Goal: Information Seeking & Learning: Learn about a topic

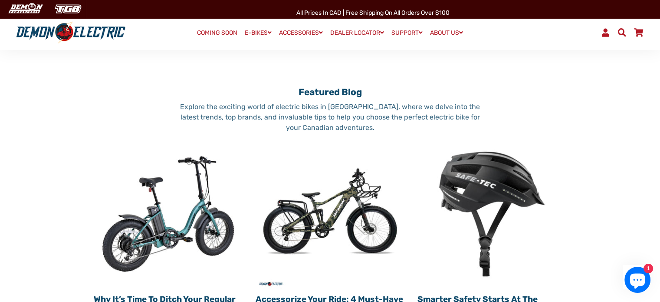
scroll to position [825, 0]
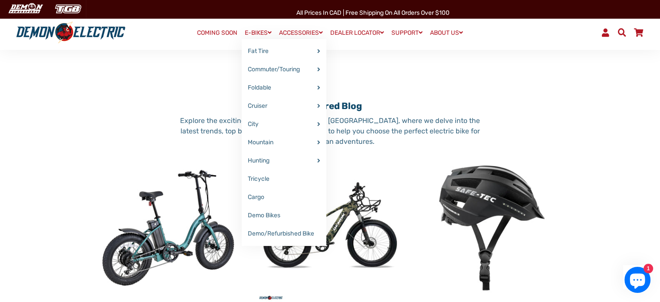
click at [250, 33] on link "E-BIKES" at bounding box center [258, 32] width 33 height 13
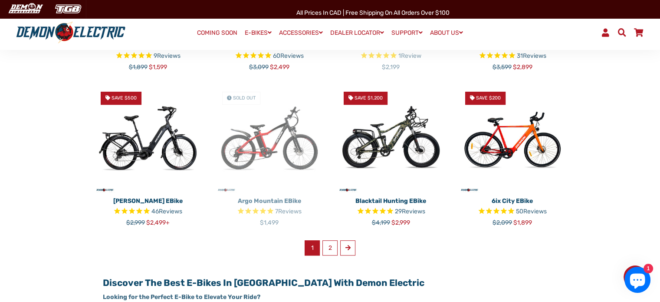
scroll to position [521, 0]
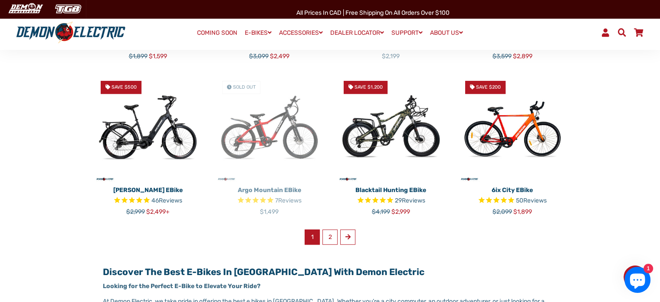
click at [401, 130] on img at bounding box center [391, 128] width 109 height 109
click at [328, 236] on link "2" at bounding box center [330, 236] width 15 height 15
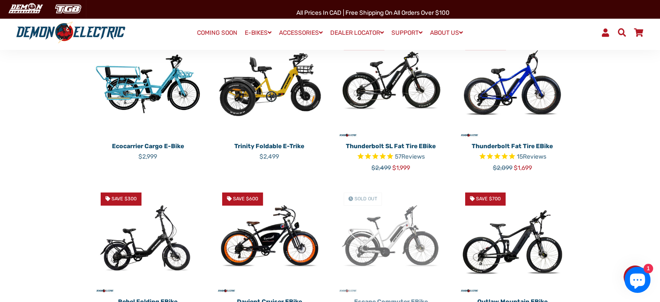
scroll to position [217, 0]
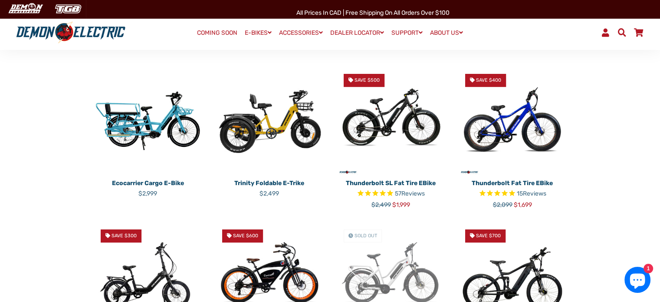
click at [390, 114] on img at bounding box center [391, 121] width 109 height 109
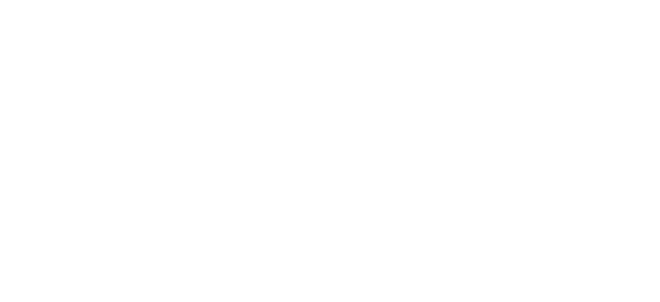
select select "******"
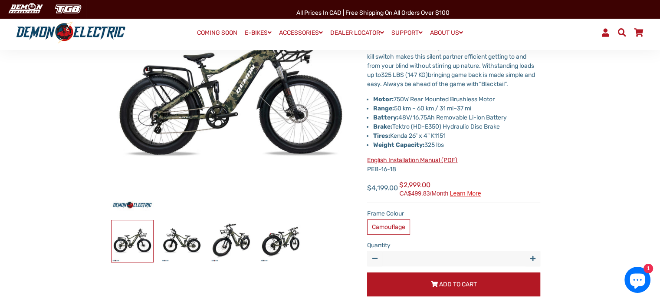
scroll to position [87, 0]
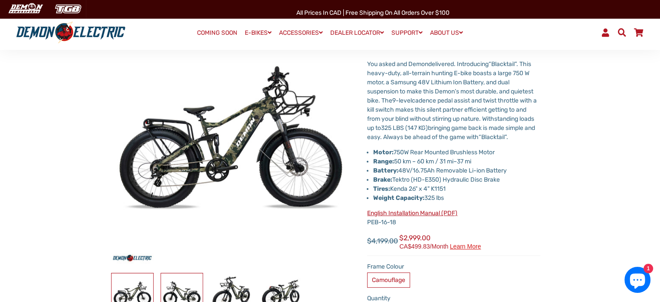
click at [193, 291] on img at bounding box center [182, 294] width 42 height 42
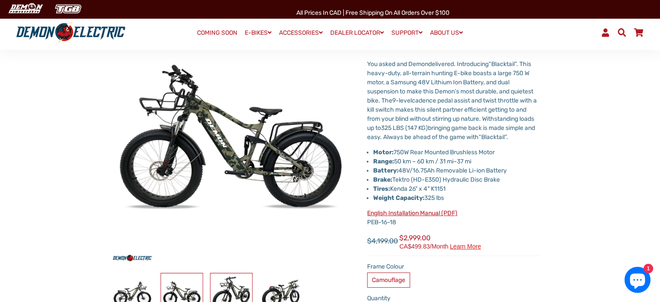
click at [229, 287] on img at bounding box center [232, 294] width 42 height 42
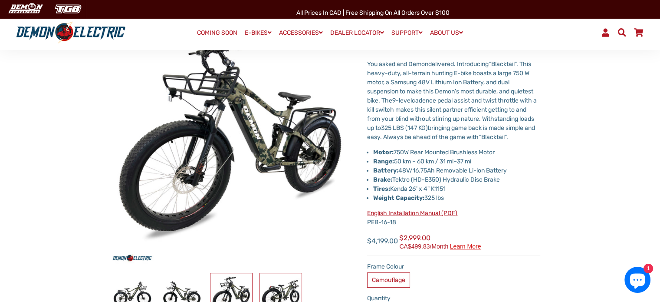
click at [278, 287] on img at bounding box center [281, 294] width 42 height 42
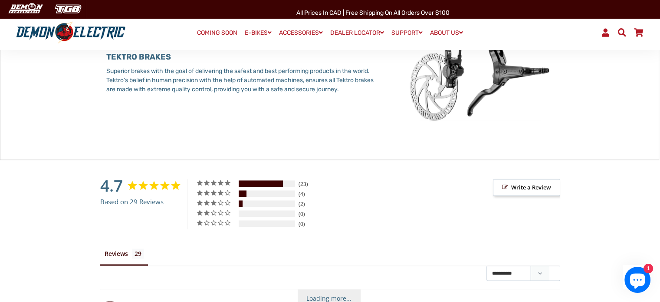
scroll to position [1302, 0]
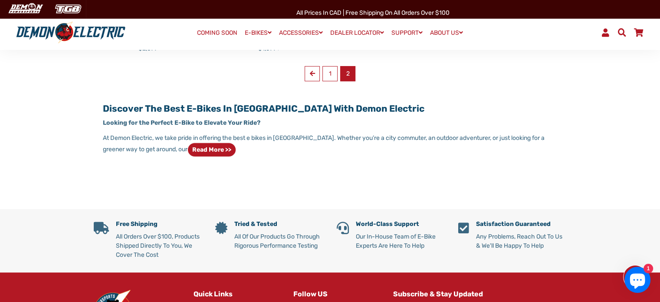
scroll to position [391, 0]
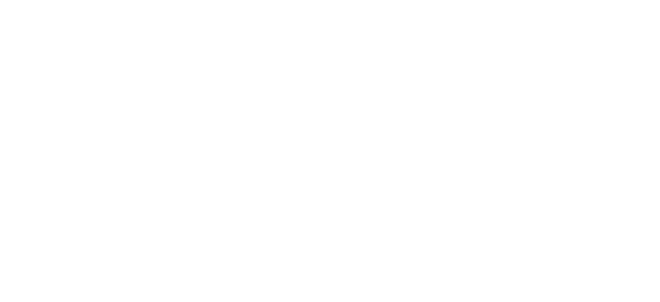
select select "******"
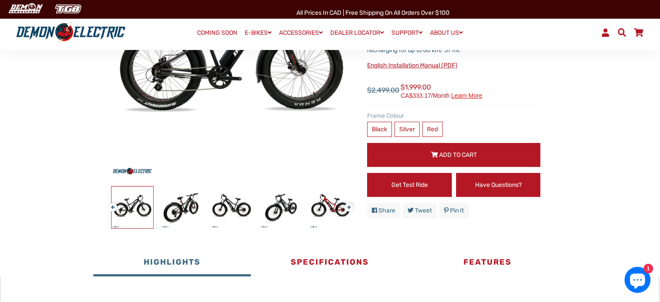
scroll to position [130, 0]
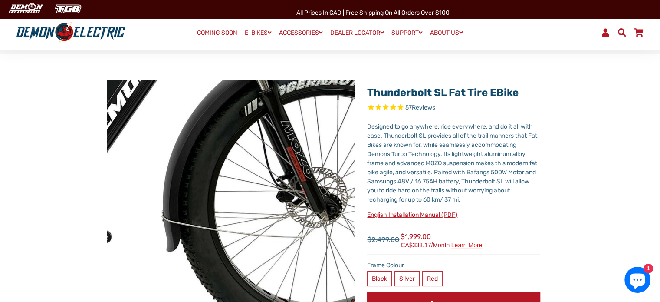
scroll to position [0, 0]
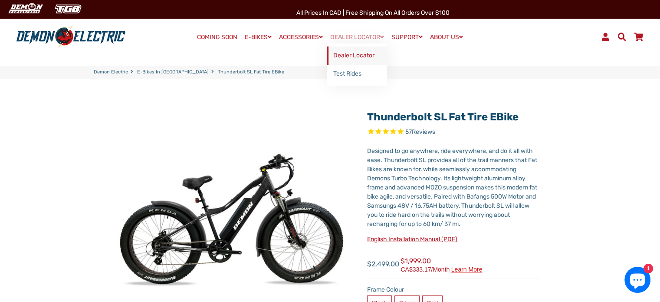
click at [340, 52] on link "Dealer Locator" at bounding box center [357, 55] width 60 height 18
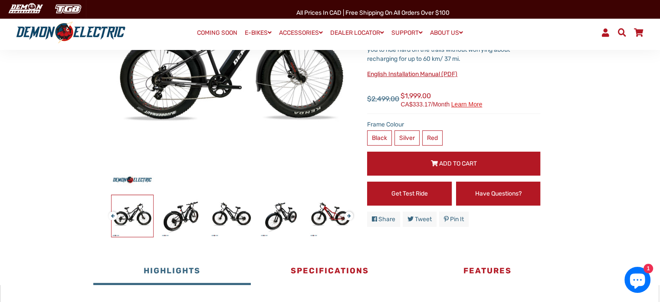
scroll to position [174, 0]
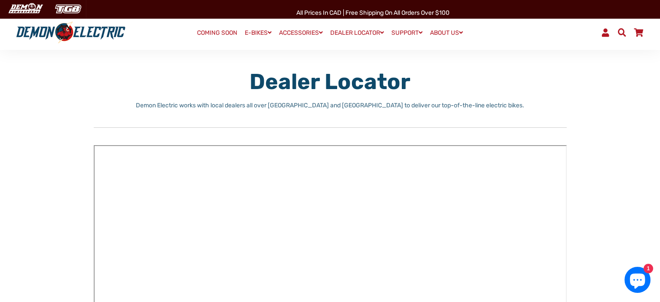
scroll to position [87, 0]
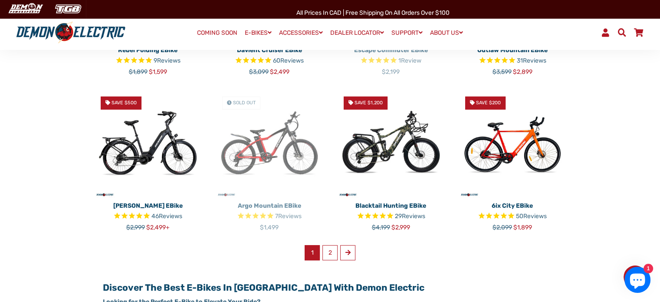
scroll to position [521, 0]
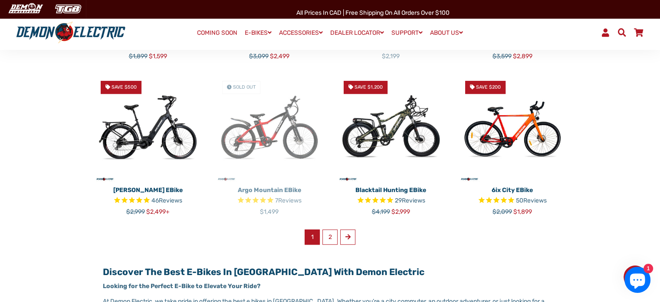
click at [407, 126] on img at bounding box center [391, 128] width 109 height 109
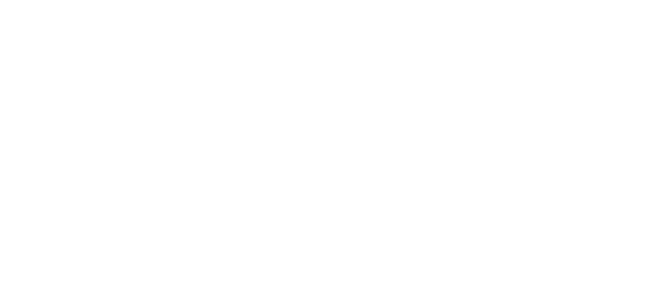
select select "******"
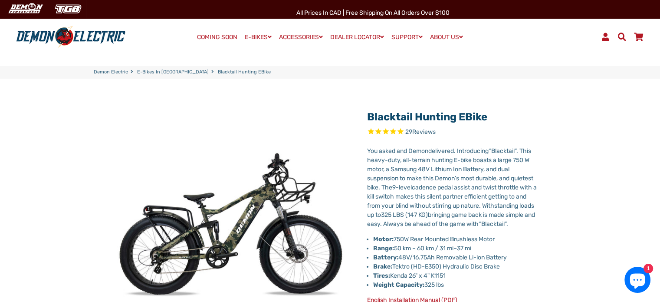
scroll to position [43, 0]
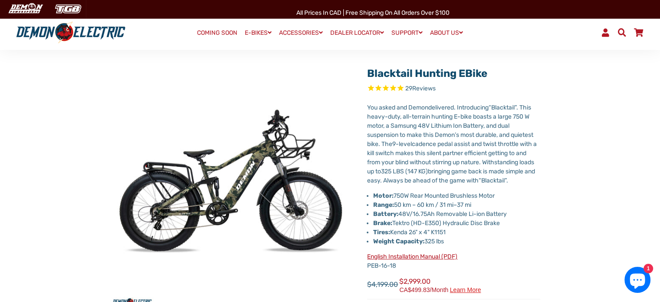
click at [397, 90] on icon "Rated 4.7 out of 5 stars 29 reviews" at bounding box center [400, 89] width 7 height 10
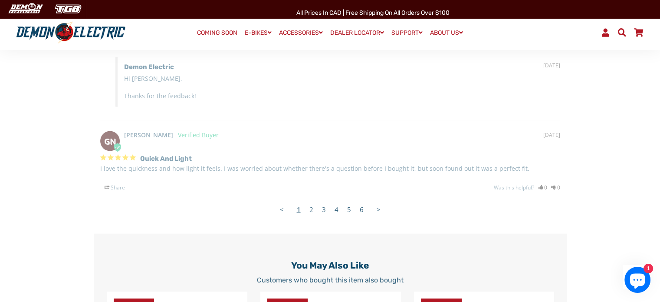
scroll to position [1914, 0]
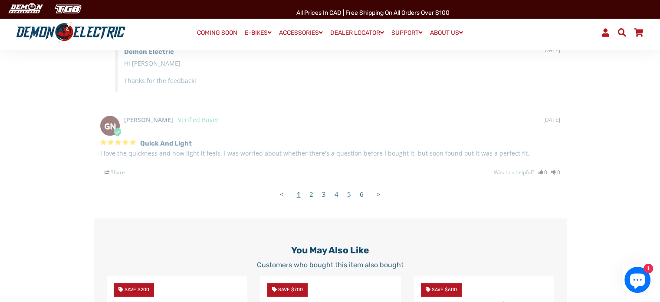
click at [313, 201] on link "2" at bounding box center [311, 193] width 13 height 17
click at [311, 200] on link "2" at bounding box center [311, 193] width 13 height 17
click at [375, 201] on link ">" at bounding box center [378, 193] width 13 height 17
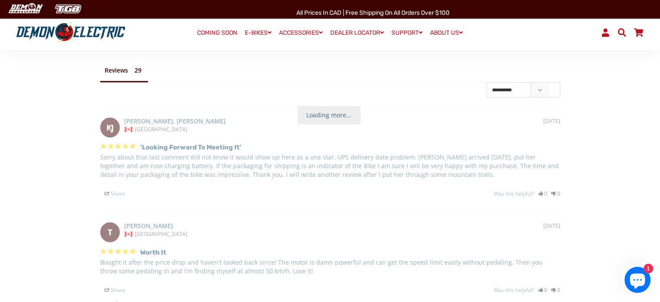
scroll to position [1306, 0]
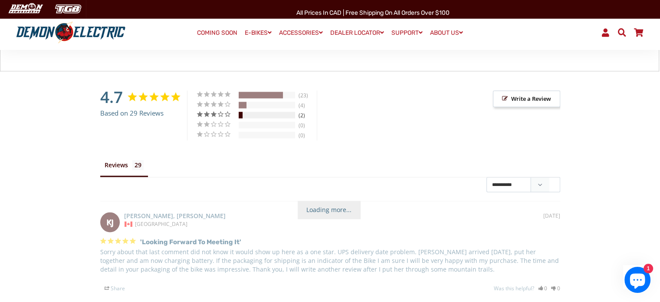
click at [280, 118] on div "7%" at bounding box center [267, 115] width 56 height 7
click at [323, 215] on span "Loading more..." at bounding box center [329, 210] width 63 height 18
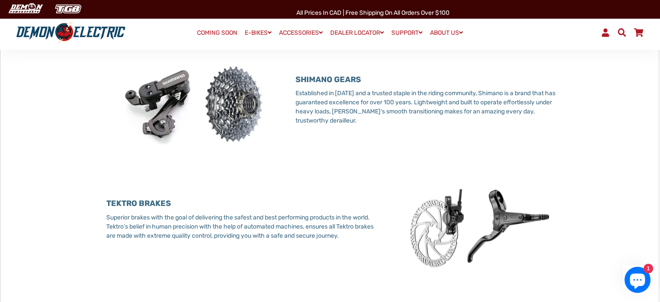
scroll to position [1046, 0]
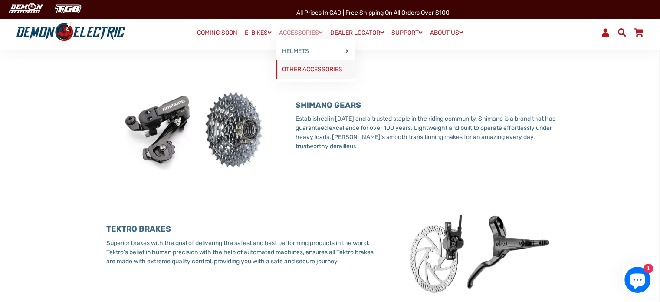
click at [288, 67] on link "OTHER ACCESSORIES" at bounding box center [315, 69] width 79 height 18
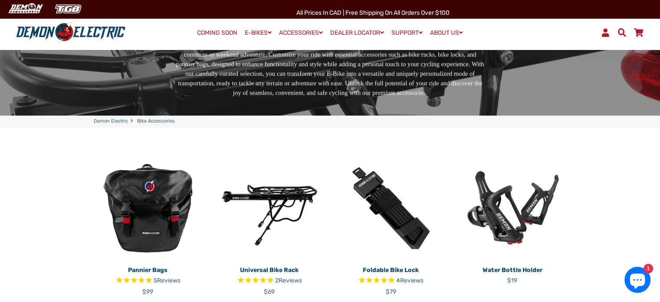
scroll to position [174, 0]
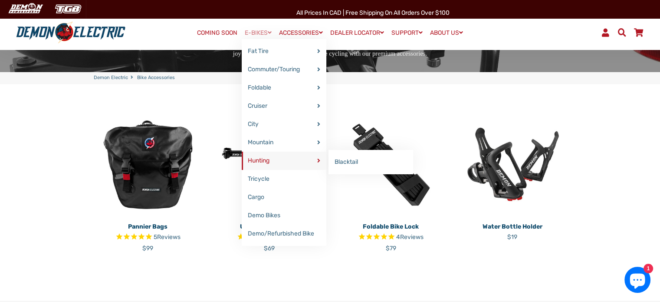
click at [248, 160] on link "Hunting" at bounding box center [284, 160] width 85 height 18
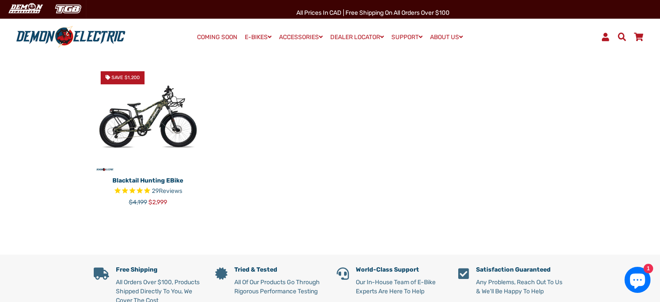
scroll to position [87, 0]
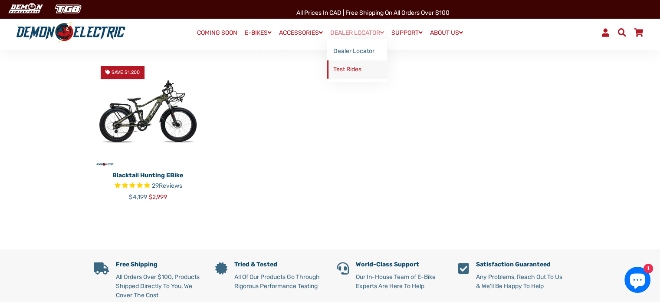
click at [344, 66] on link "Test Rides" at bounding box center [357, 69] width 60 height 18
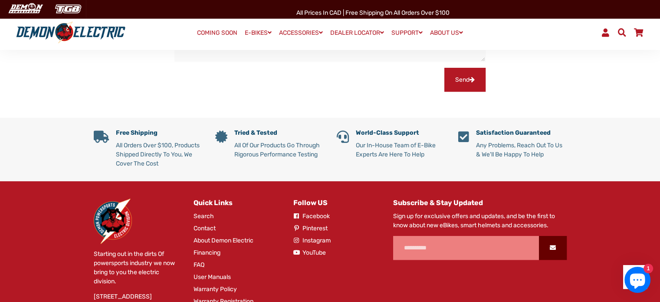
scroll to position [434, 0]
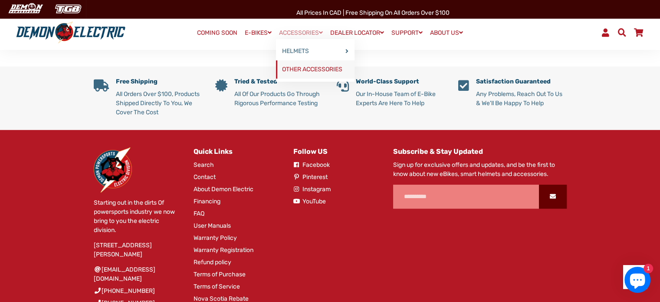
click at [290, 65] on link "OTHER ACCESSORIES" at bounding box center [315, 69] width 79 height 18
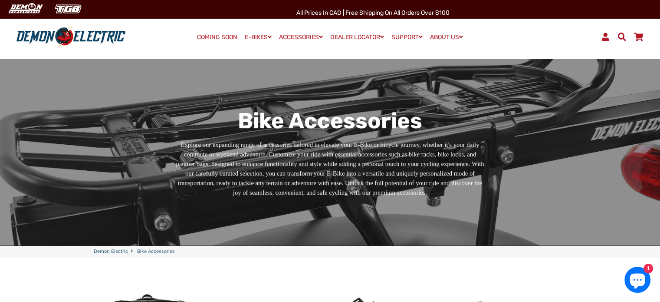
click at [620, 36] on span at bounding box center [622, 37] width 10 height 8
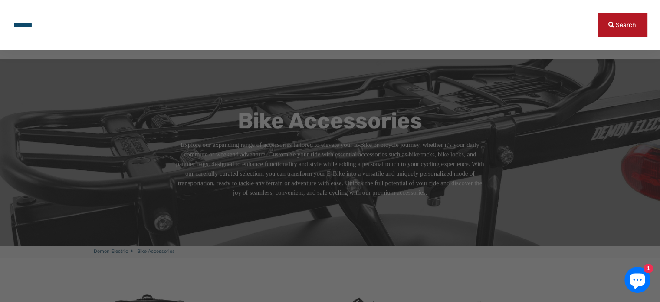
type input "*******"
click at [598, 13] on button "Search" at bounding box center [622, 25] width 49 height 24
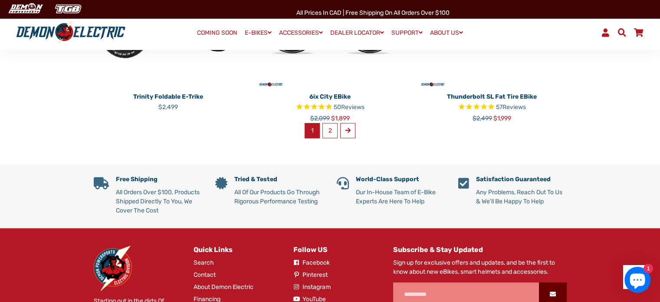
scroll to position [825, 0]
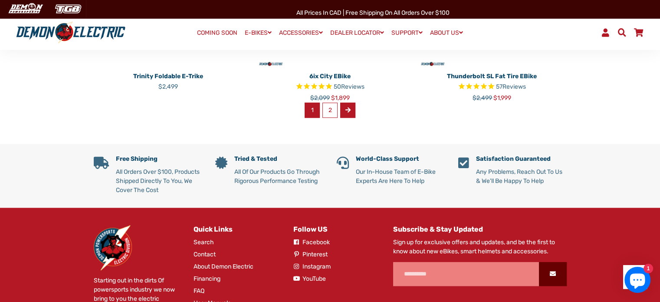
click at [347, 107] on span at bounding box center [348, 110] width 5 height 6
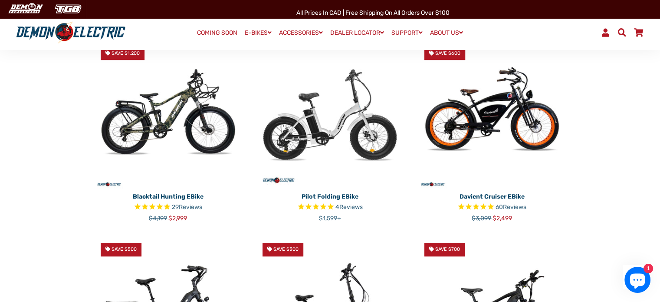
scroll to position [303, 0]
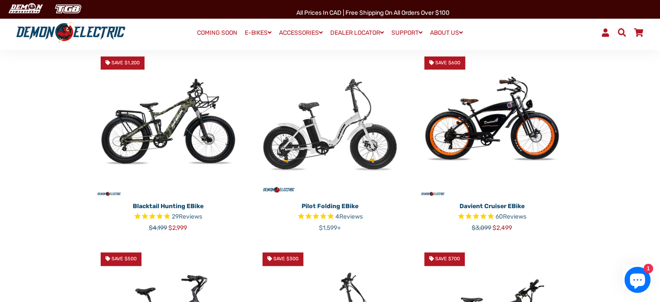
click at [179, 115] on img at bounding box center [168, 123] width 149 height 149
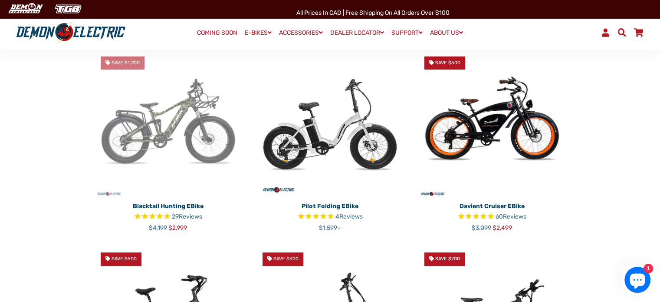
scroll to position [302, 0]
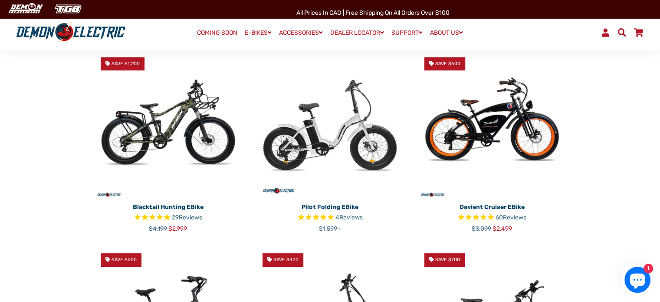
click at [178, 120] on img at bounding box center [168, 124] width 149 height 149
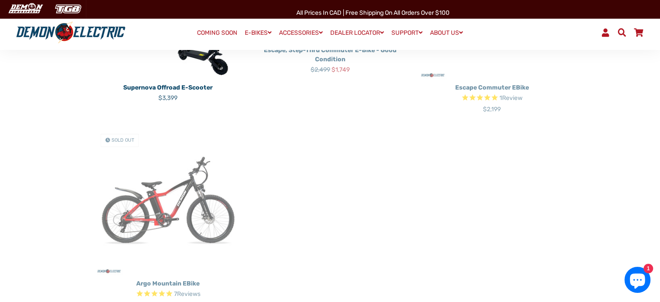
scroll to position [260, 0]
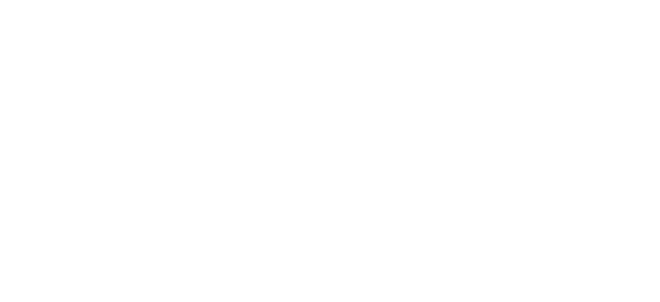
select select "******"
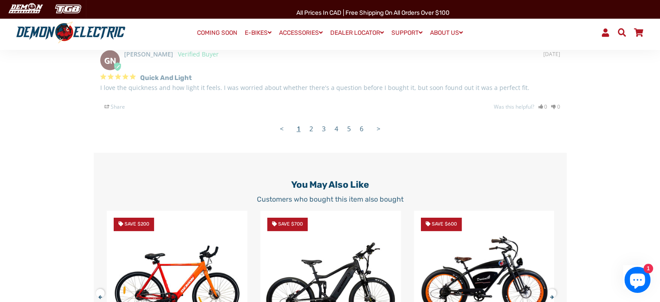
scroll to position [1997, 0]
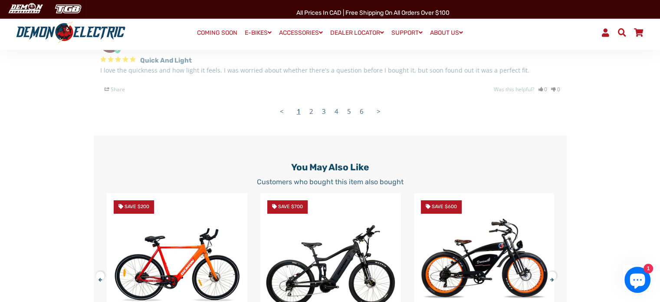
click at [311, 118] on link "2" at bounding box center [311, 110] width 13 height 17
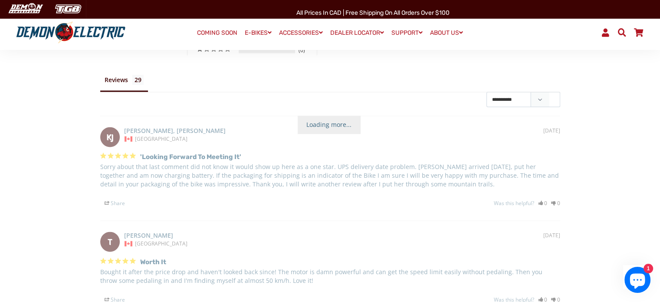
scroll to position [1389, 0]
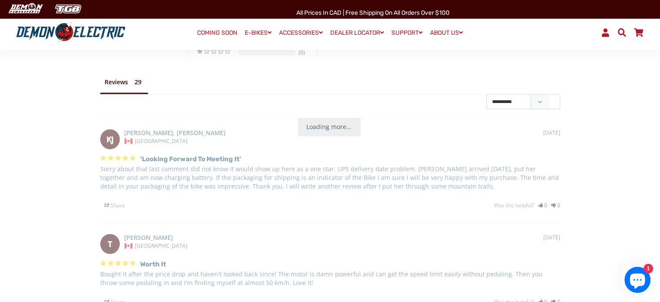
click at [266, 57] on div "5 ★ 79% 23 4 ★ 14% 4 3 ★ 7% 2 2 ★ 0% 0 1 ★ 0% 0" at bounding box center [252, 32] width 130 height 50
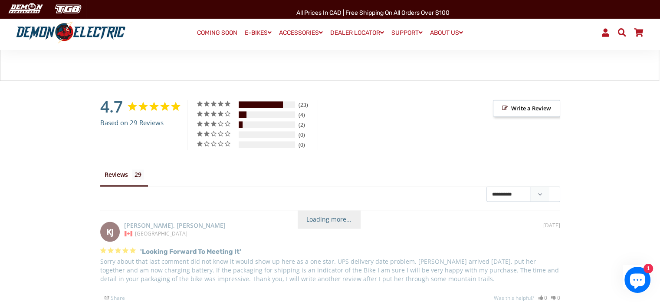
scroll to position [1302, 0]
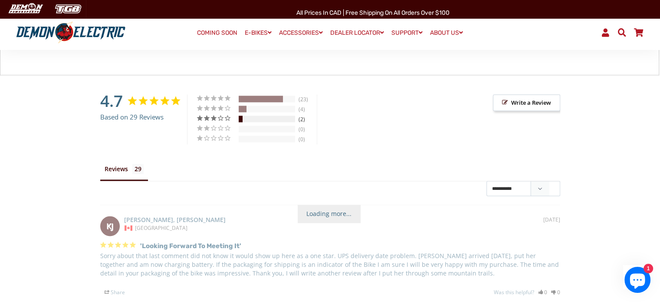
click at [243, 123] on div "3 ★ 7% 2" at bounding box center [256, 118] width 121 height 9
click at [230, 122] on div "3 ★" at bounding box center [216, 117] width 41 height 7
click at [221, 30] on link "COMING SOON" at bounding box center [217, 33] width 46 height 12
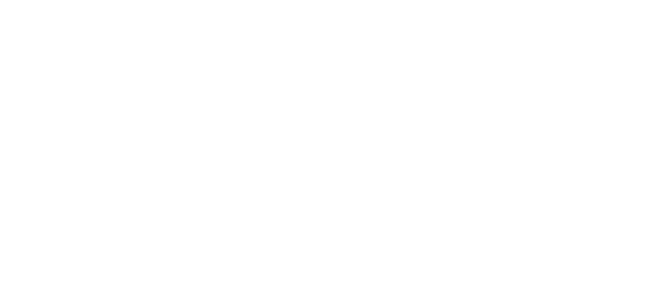
select select "******"
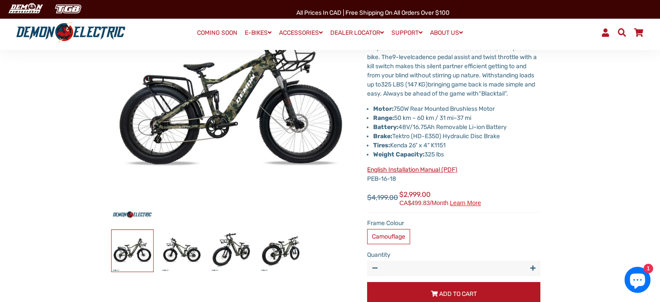
scroll to position [87, 0]
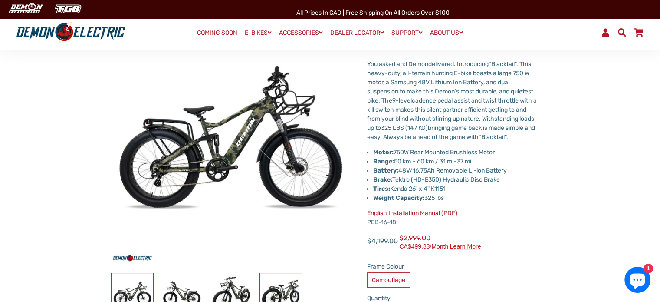
click at [274, 291] on img at bounding box center [281, 294] width 42 height 42
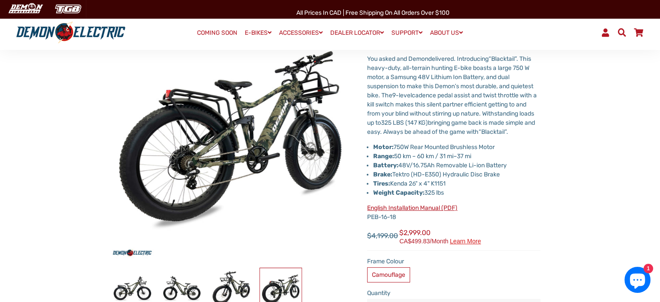
scroll to position [130, 0]
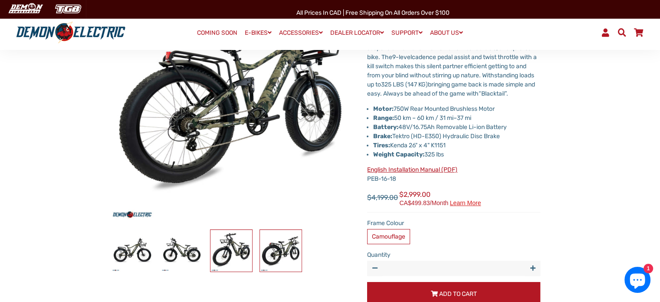
click at [238, 246] on img at bounding box center [232, 251] width 42 height 42
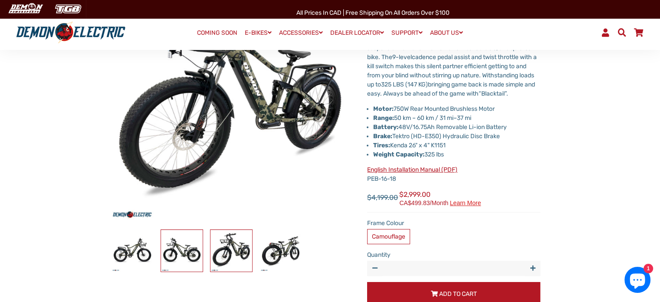
click at [173, 246] on img at bounding box center [182, 251] width 42 height 42
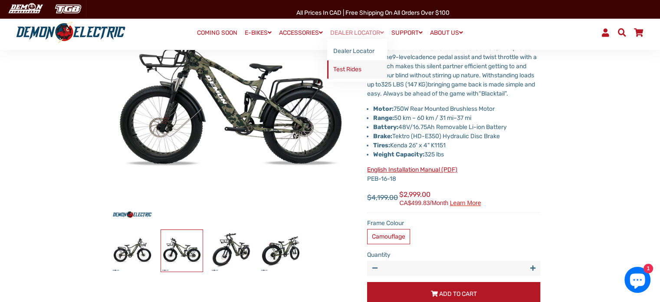
click at [346, 65] on link "Test Rides" at bounding box center [357, 69] width 60 height 18
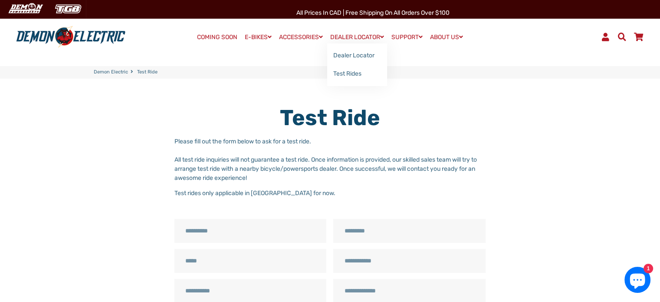
click at [351, 37] on link "DEALER LOCATOR" at bounding box center [357, 37] width 60 height 13
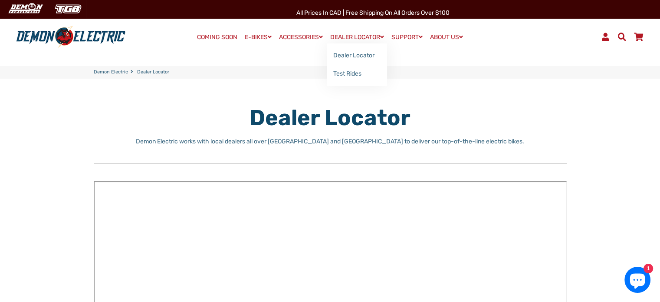
click at [350, 36] on link "DEALER LOCATOR" at bounding box center [357, 37] width 60 height 13
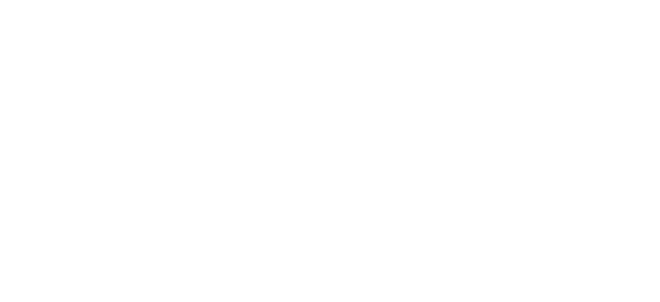
drag, startPoint x: 314, startPoint y: 105, endPoint x: 300, endPoint y: 158, distance: 54.3
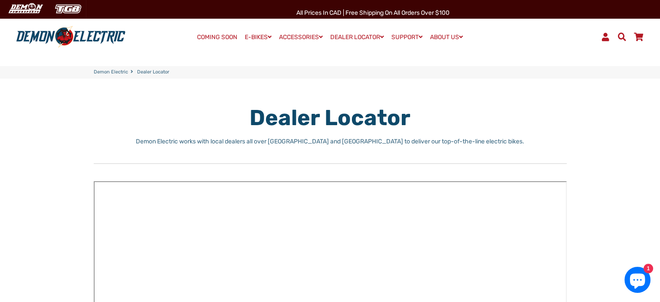
drag, startPoint x: 300, startPoint y: 158, endPoint x: 310, endPoint y: 175, distance: 19.4
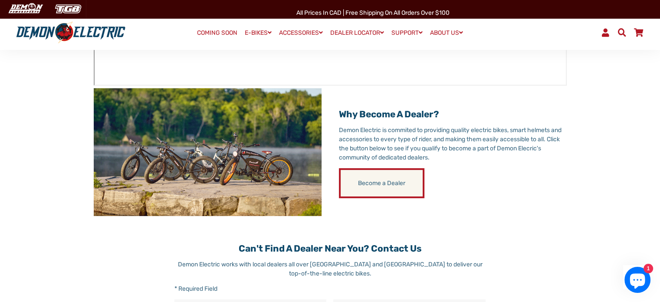
scroll to position [130, 0]
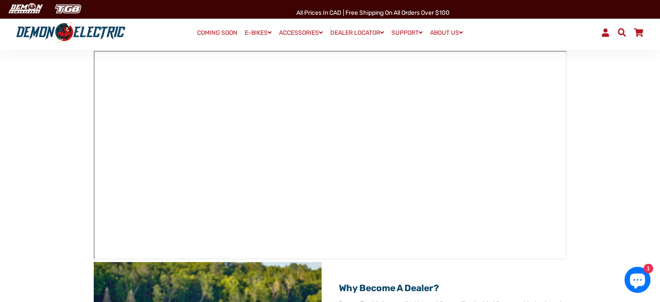
click at [215, 34] on link "COMING SOON" at bounding box center [217, 33] width 46 height 12
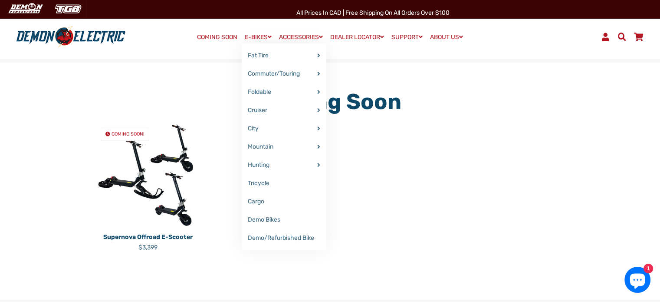
click at [252, 39] on link "E-BIKES" at bounding box center [258, 37] width 33 height 13
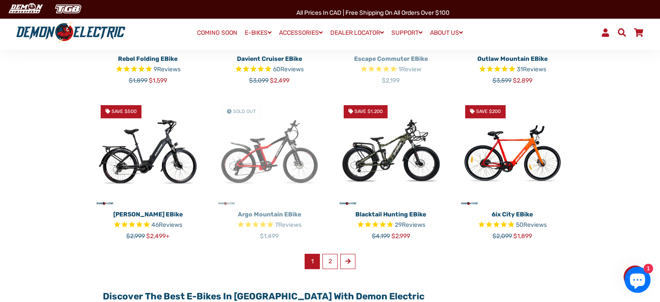
scroll to position [521, 0]
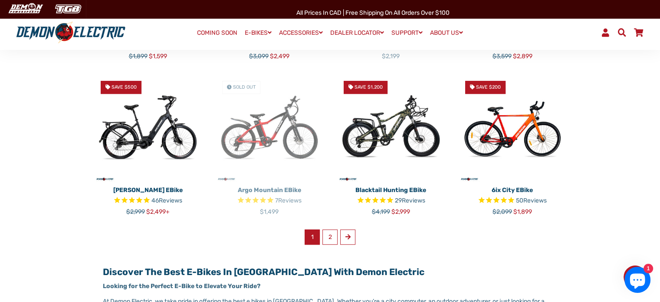
click at [394, 125] on img at bounding box center [391, 128] width 109 height 109
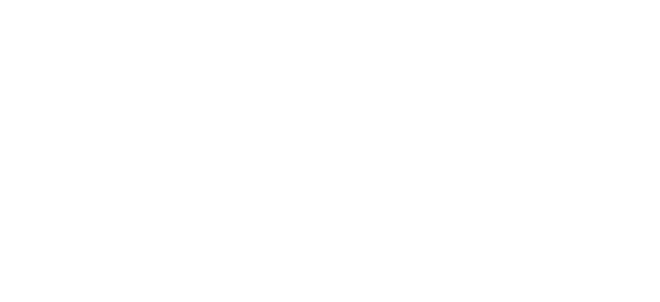
select select "******"
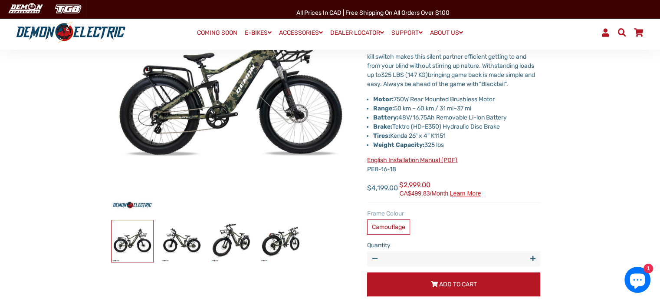
scroll to position [87, 0]
